Goal: Information Seeking & Learning: Find contact information

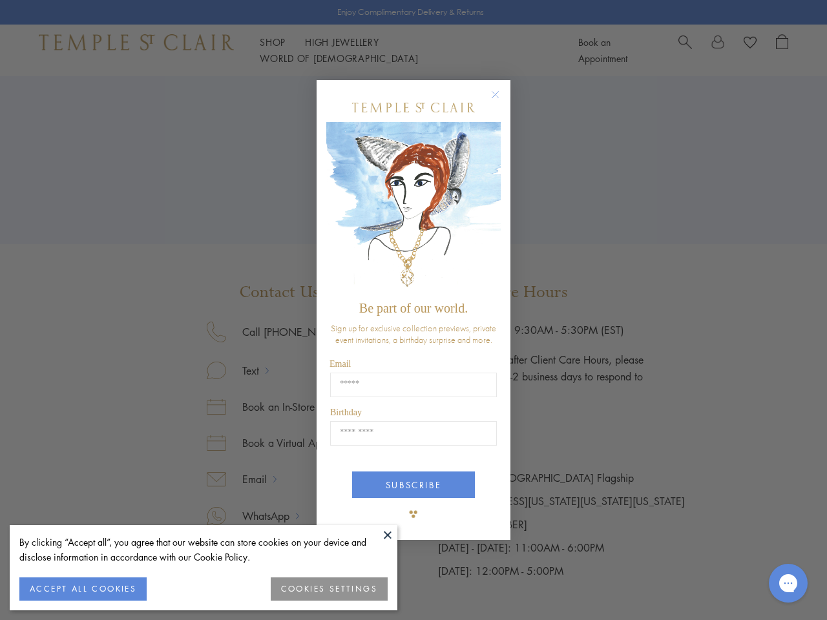
click at [414, 310] on span "Be part of our world." at bounding box center [413, 308] width 109 height 14
click at [388, 535] on button at bounding box center [387, 534] width 19 height 19
click at [83, 589] on button "ACCEPT ALL COOKIES" at bounding box center [82, 589] width 127 height 23
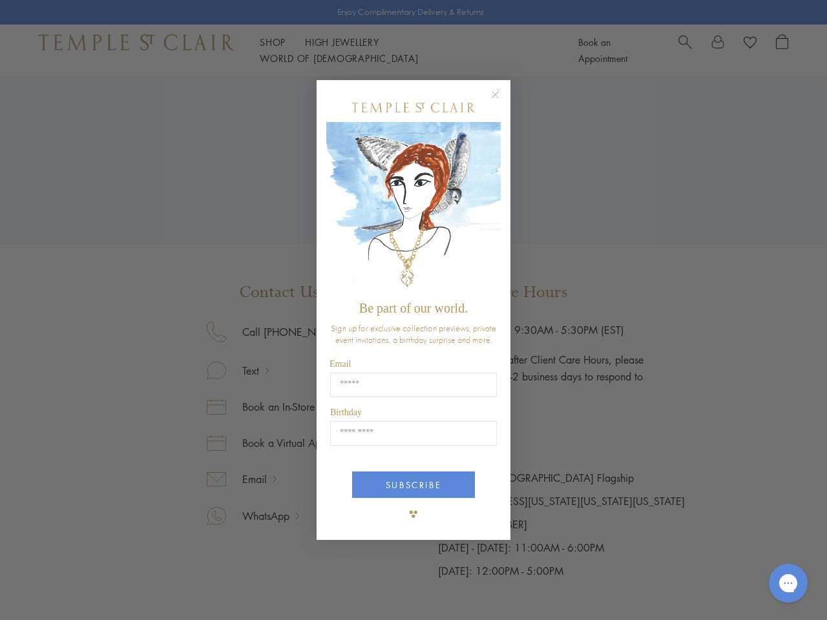
click at [330, 589] on div "Close dialog Be part of our world. Sign up for exclusive collection previews, p…" at bounding box center [413, 310] width 827 height 620
click at [501, 100] on icon "Close dialog" at bounding box center [495, 95] width 16 height 16
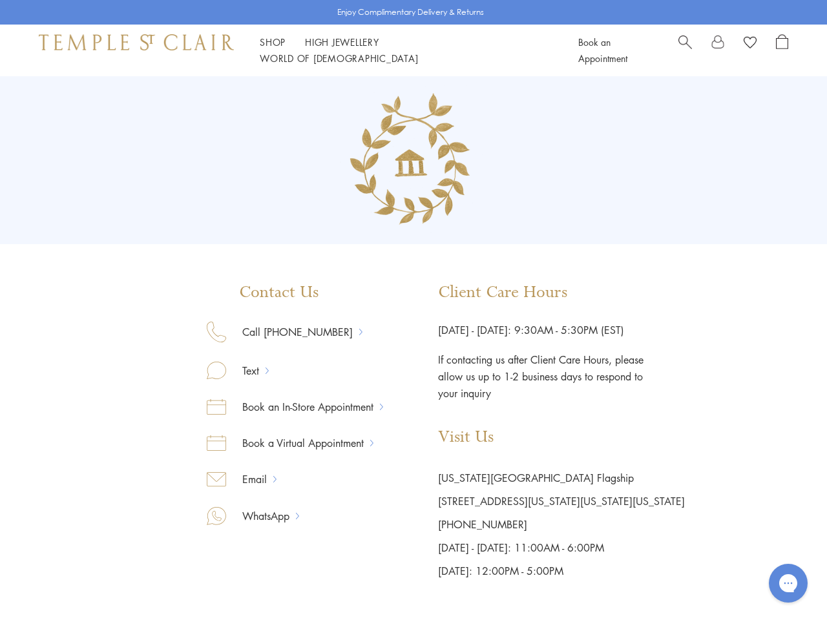
click at [414, 520] on button "SUBSCRIBE" at bounding box center [413, 533] width 123 height 26
click at [788, 583] on icon "Gorgias live chat" at bounding box center [788, 583] width 12 height 12
